Goal: Navigation & Orientation: Find specific page/section

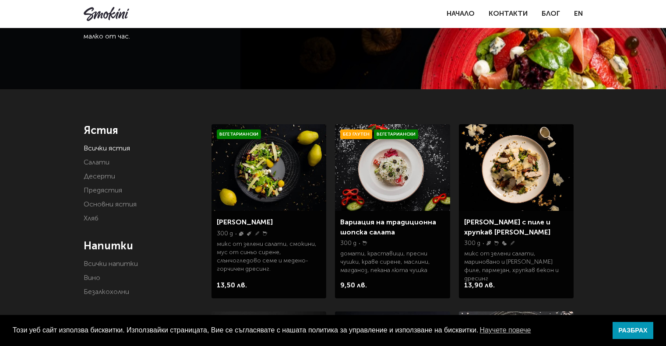
scroll to position [88, 0]
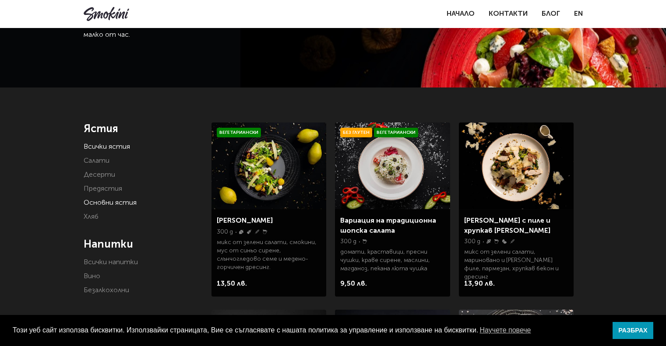
click at [101, 203] on link "Основни ястия" at bounding box center [110, 203] width 53 height 7
